Goal: Task Accomplishment & Management: Manage account settings

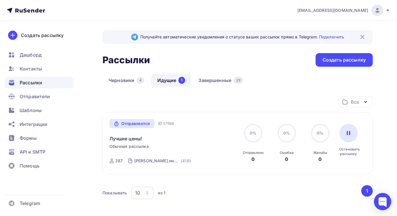
click at [32, 81] on span "Рассылки" at bounding box center [31, 82] width 23 height 7
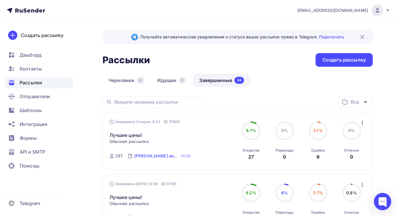
click at [159, 155] on div "[PERSON_NAME].инвентарь" at bounding box center [156, 156] width 45 height 6
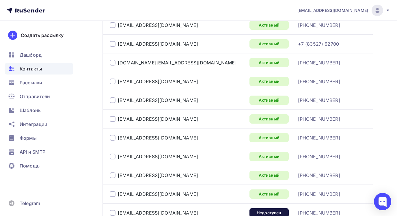
scroll to position [491, 0]
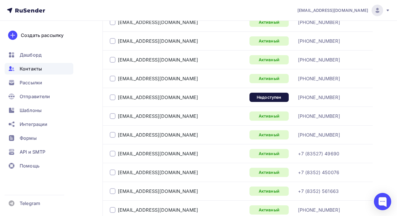
click at [111, 96] on div at bounding box center [113, 97] width 6 height 6
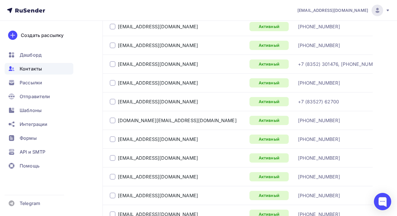
scroll to position [202, 0]
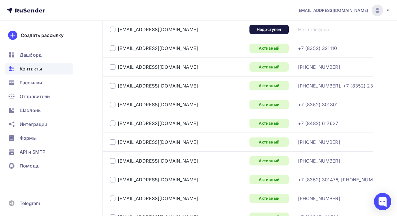
click at [111, 29] on div at bounding box center [113, 30] width 6 height 6
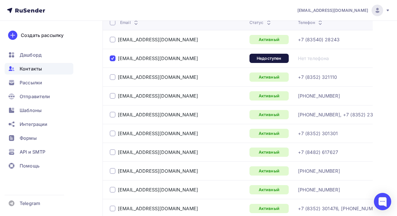
scroll to position [115, 0]
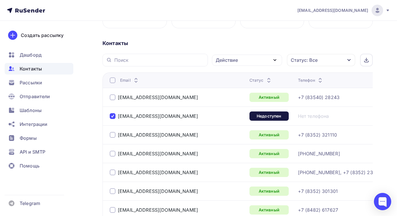
click at [275, 57] on icon "button" at bounding box center [274, 60] width 7 height 7
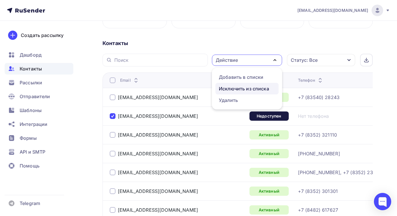
click at [247, 89] on div "Исключить из списка" at bounding box center [244, 88] width 50 height 7
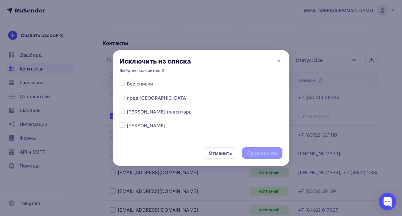
click at [127, 108] on label at bounding box center [127, 108] width 0 height 0
click at [122, 111] on input "checkbox" at bounding box center [121, 110] width 5 height 5
checkbox input "true"
click at [252, 151] on div "Продолжить" at bounding box center [262, 153] width 30 height 7
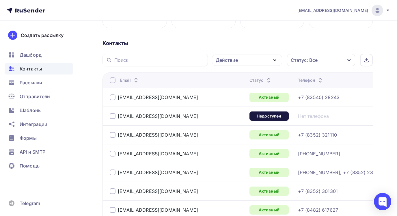
click at [110, 115] on div at bounding box center [113, 116] width 6 height 6
click at [274, 59] on icon "button" at bounding box center [274, 60] width 7 height 7
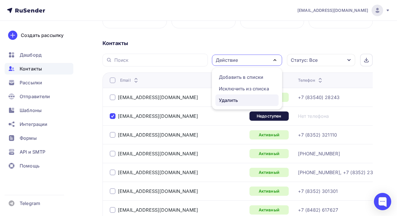
click at [231, 98] on div "Удалить" at bounding box center [228, 100] width 19 height 7
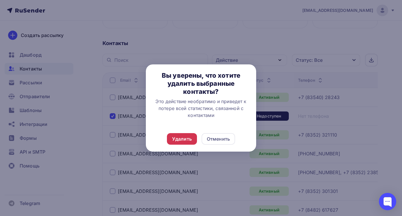
click at [181, 138] on div "Удалить" at bounding box center [182, 138] width 20 height 7
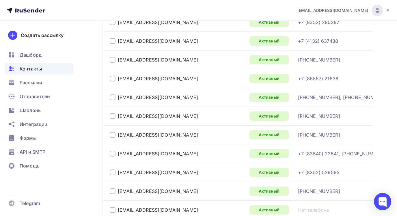
scroll to position [981, 0]
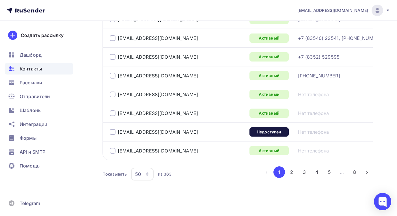
click at [113, 132] on div at bounding box center [113, 132] width 6 height 6
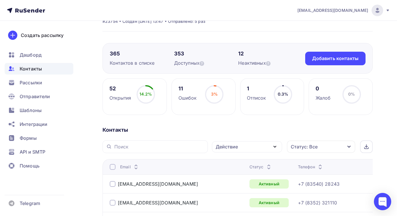
scroll to position [0, 0]
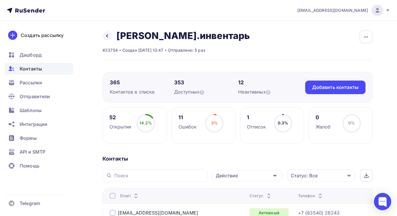
click at [276, 175] on icon "button" at bounding box center [275, 175] width 2 height 1
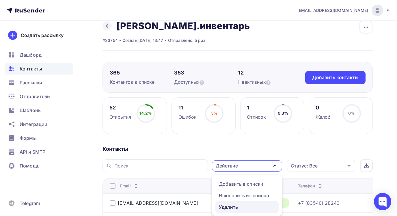
click at [232, 207] on div "Удалить" at bounding box center [228, 206] width 19 height 7
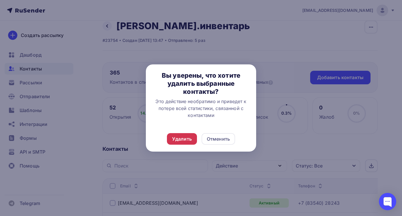
click at [186, 138] on div "Удалить" at bounding box center [182, 138] width 20 height 7
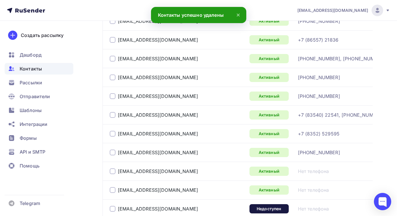
scroll to position [984, 0]
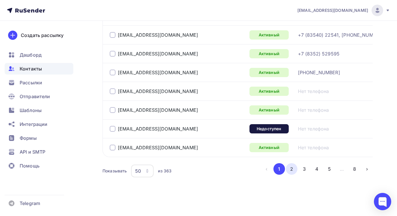
click at [291, 169] on button "2" at bounding box center [292, 169] width 12 height 12
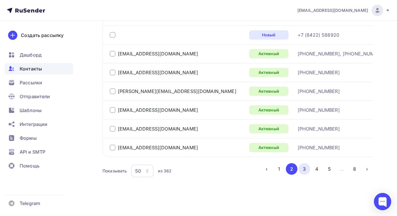
click at [308, 169] on button "3" at bounding box center [304, 169] width 12 height 12
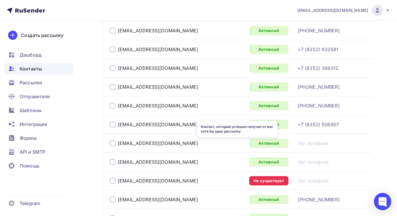
scroll to position [458, 0]
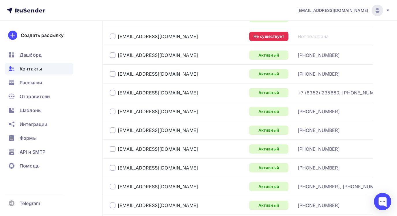
click at [113, 35] on div at bounding box center [113, 36] width 6 height 6
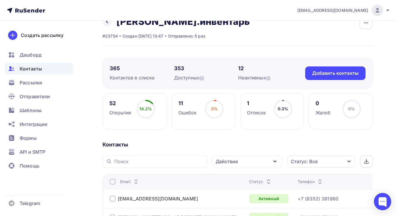
scroll to position [12, 0]
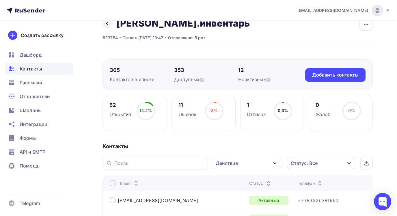
click at [274, 162] on icon "button" at bounding box center [274, 163] width 7 height 7
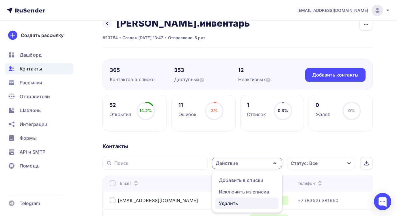
click at [227, 203] on div "Удалить" at bounding box center [228, 203] width 19 height 7
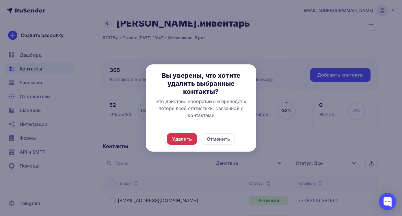
click at [187, 141] on div "Удалить" at bounding box center [182, 138] width 20 height 7
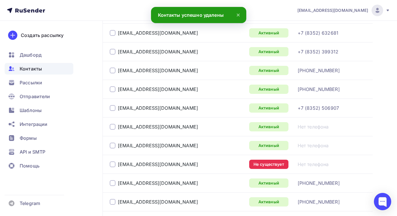
scroll to position [416, 0]
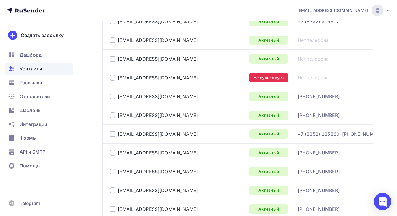
click at [112, 77] on div at bounding box center [113, 78] width 6 height 6
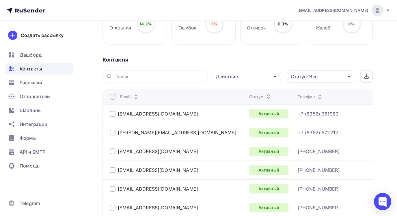
scroll to position [12, 0]
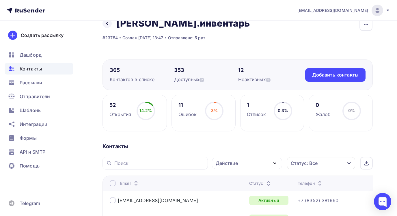
click at [275, 163] on icon "button" at bounding box center [274, 163] width 7 height 7
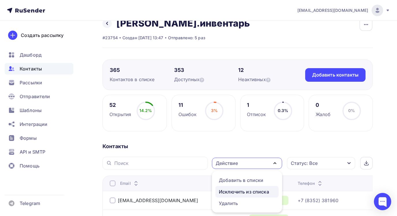
click at [256, 192] on div "Исключить из списка" at bounding box center [244, 191] width 50 height 7
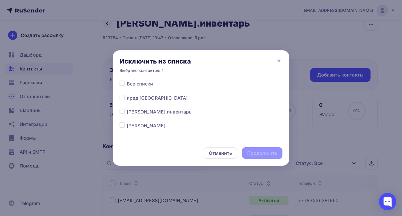
click at [127, 108] on label at bounding box center [127, 108] width 0 height 0
click at [122, 111] on input "checkbox" at bounding box center [121, 110] width 5 height 5
checkbox input "true"
click at [263, 152] on div "Продолжить" at bounding box center [262, 153] width 30 height 7
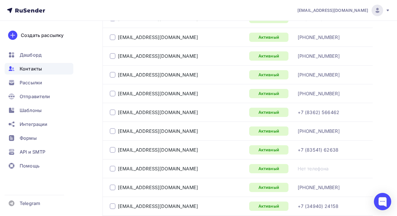
scroll to position [984, 0]
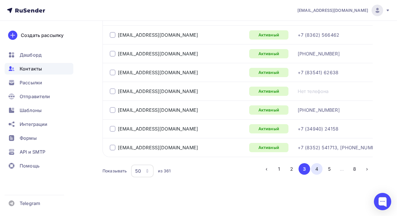
click at [317, 169] on button "4" at bounding box center [317, 169] width 12 height 12
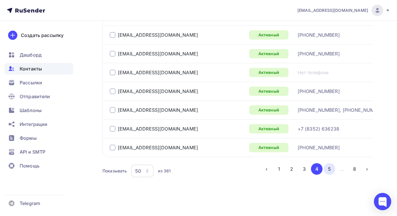
click at [330, 171] on button "5" at bounding box center [329, 169] width 12 height 12
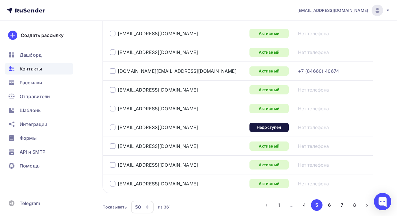
scroll to position [977, 0]
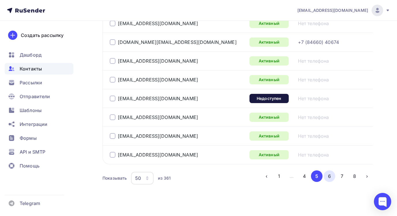
click at [328, 176] on button "6" at bounding box center [329, 176] width 12 height 12
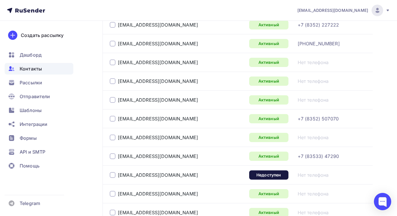
scroll to position [984, 0]
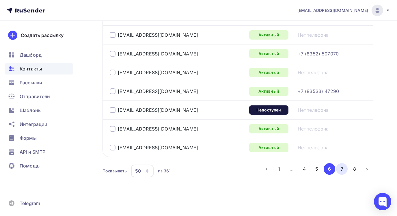
click at [342, 168] on button "7" at bounding box center [342, 169] width 12 height 12
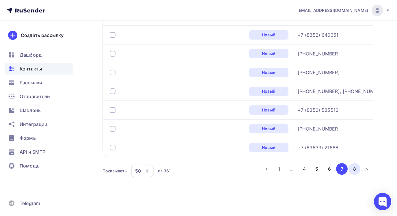
click at [356, 170] on button "8" at bounding box center [355, 169] width 12 height 12
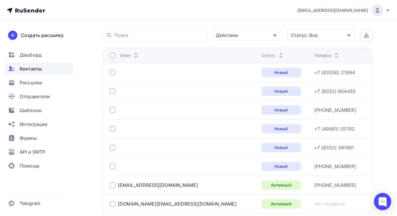
scroll to position [253, 0]
